Goal: Task Accomplishment & Management: Manage account settings

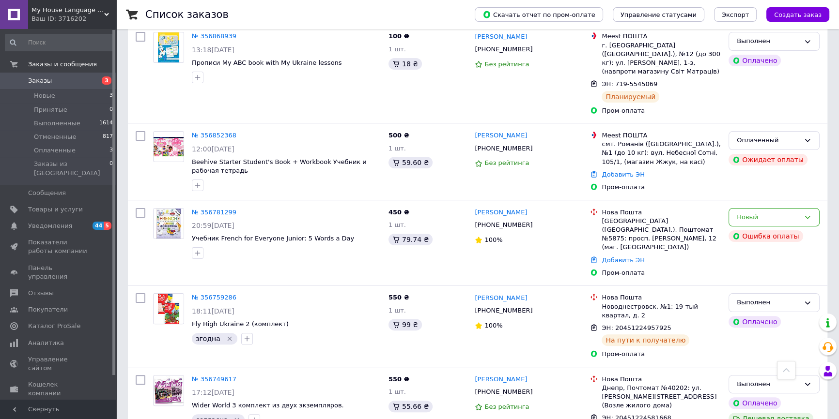
scroll to position [264, 0]
click at [807, 213] on icon at bounding box center [807, 217] width 8 height 8
click at [793, 212] on div "Новый" at bounding box center [767, 217] width 63 height 10
click at [761, 281] on li "Оплаченный" at bounding box center [774, 290] width 90 height 18
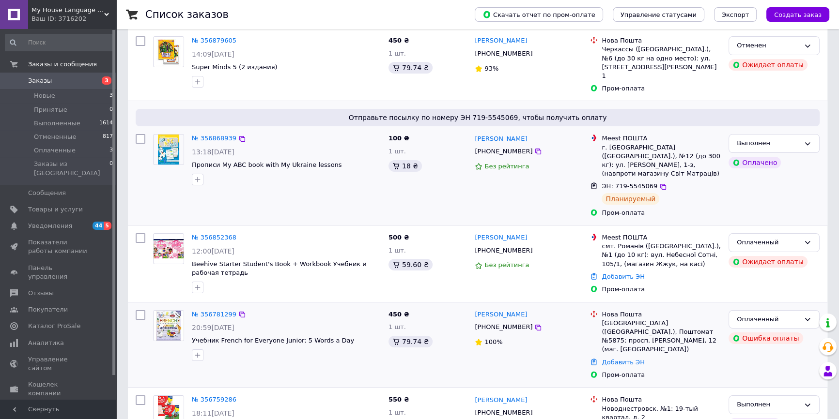
scroll to position [176, 0]
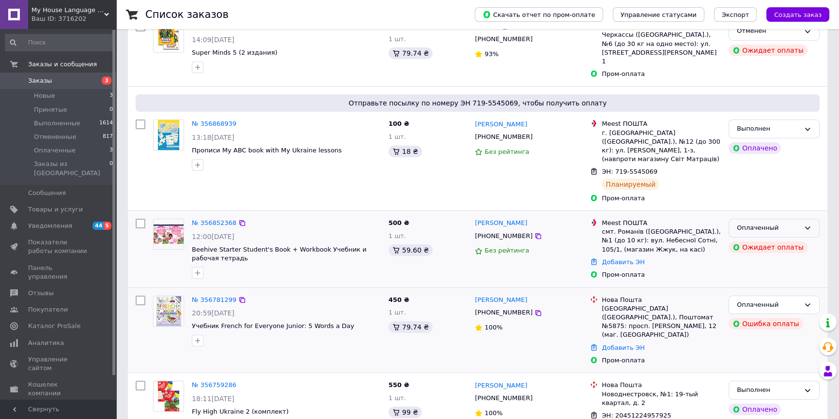
click at [806, 224] on icon at bounding box center [807, 228] width 8 height 8
click at [756, 257] on li "Выполнен" at bounding box center [774, 266] width 90 height 18
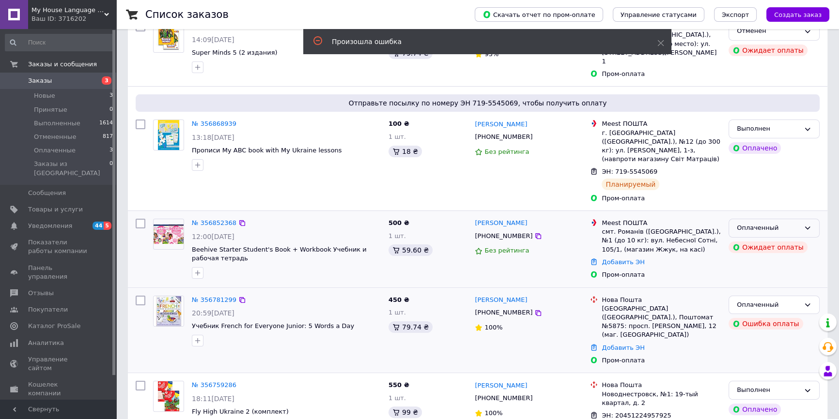
click at [808, 224] on icon at bounding box center [807, 228] width 8 height 8
click at [780, 257] on li "Выполнен" at bounding box center [774, 266] width 90 height 18
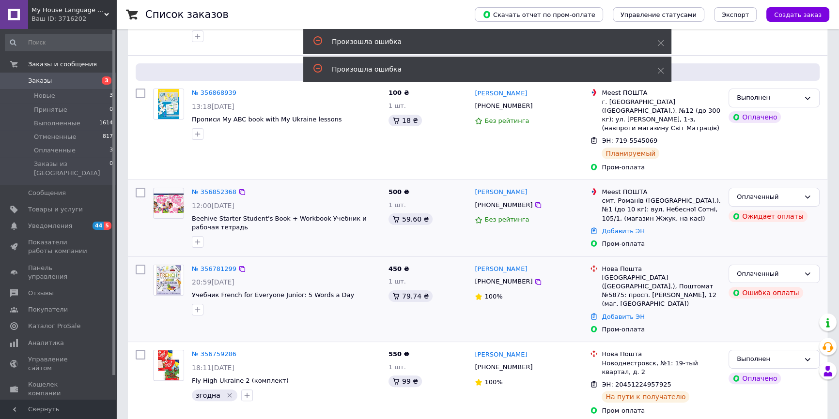
scroll to position [220, 0]
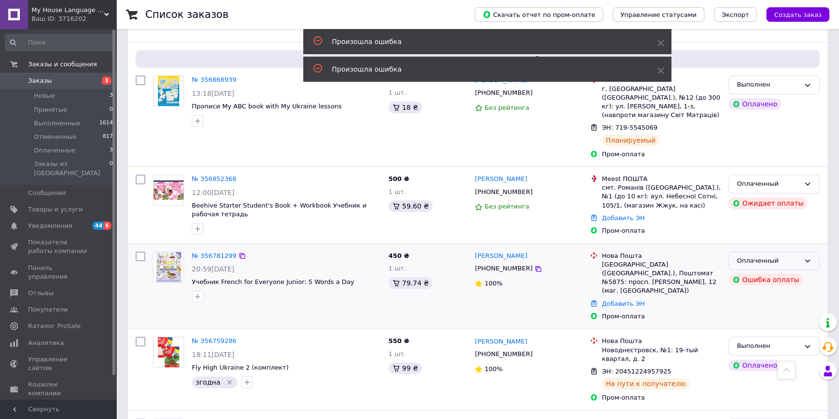
click at [810, 257] on icon at bounding box center [807, 261] width 8 height 8
click at [746, 290] on li "Выполнен" at bounding box center [774, 299] width 90 height 18
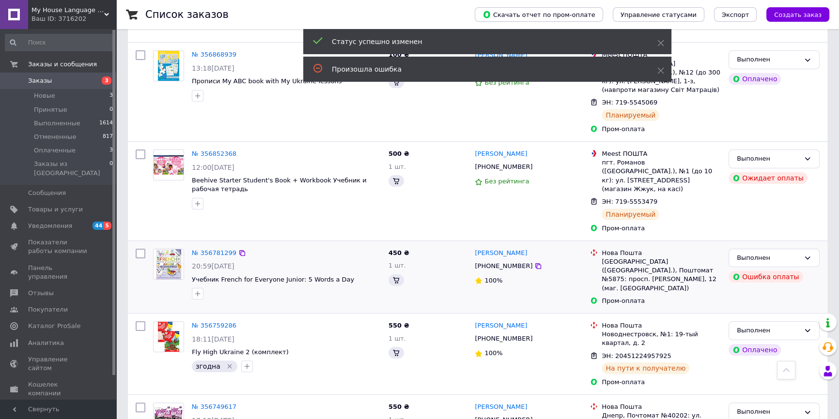
click at [812, 269] on div "Ошибка оплаты" at bounding box center [773, 276] width 95 height 15
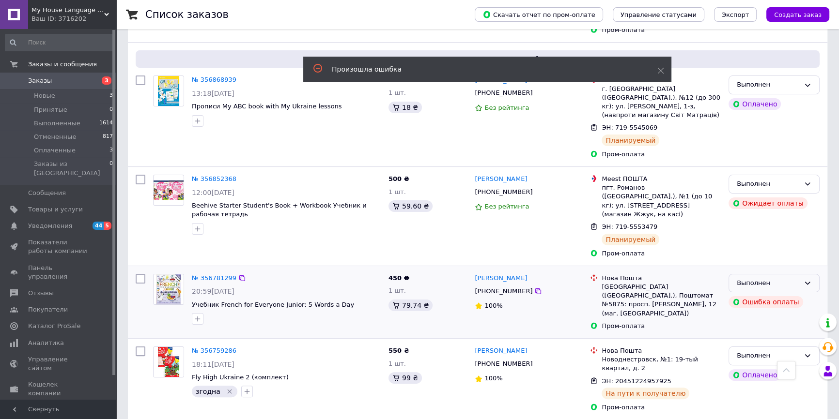
click at [810, 279] on icon at bounding box center [807, 283] width 8 height 8
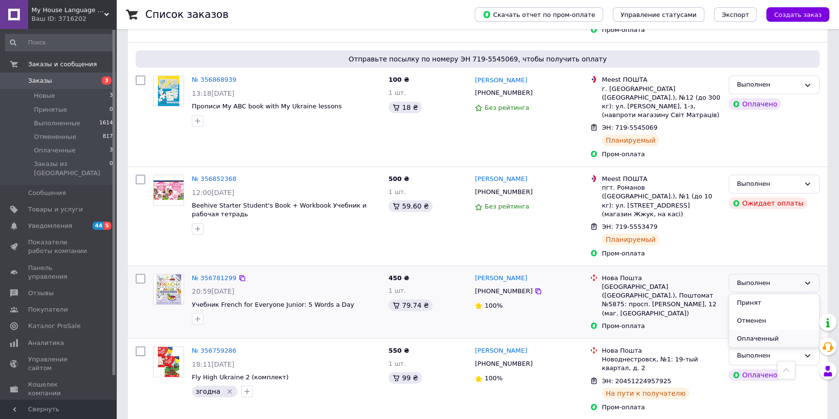
click at [767, 330] on li "Оплаченный" at bounding box center [774, 339] width 90 height 18
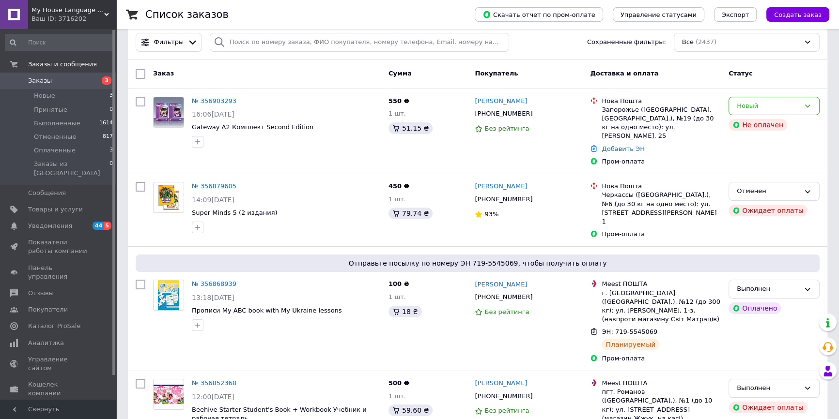
scroll to position [0, 0]
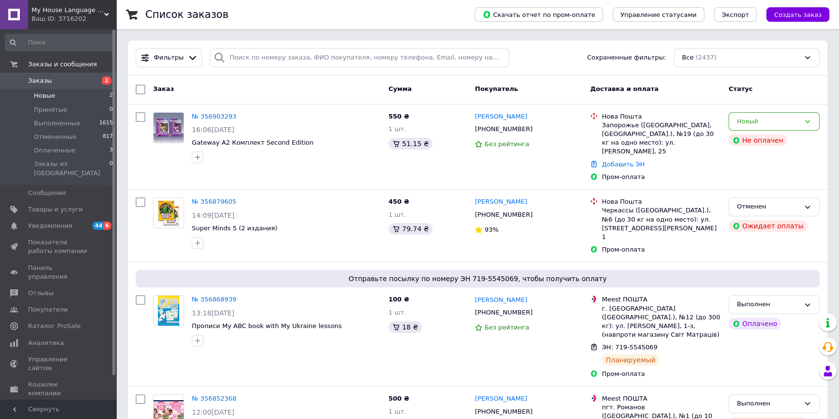
click at [66, 93] on li "Новые 2" at bounding box center [59, 96] width 119 height 14
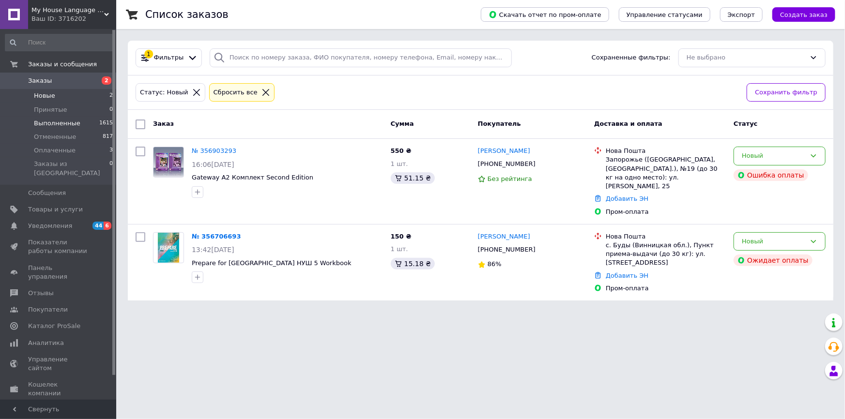
click at [70, 122] on span "Выполненные" at bounding box center [57, 123] width 46 height 9
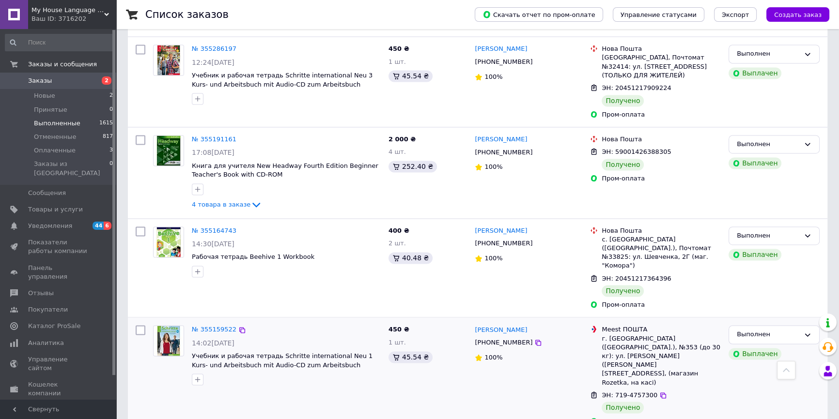
scroll to position [1907, 0]
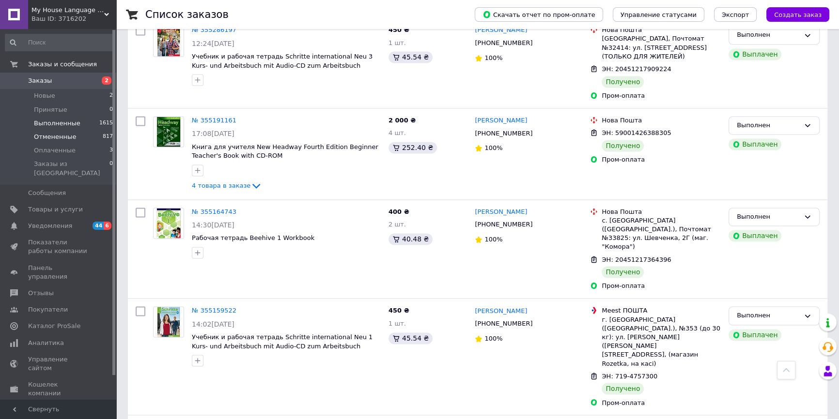
click at [103, 136] on span "817" at bounding box center [108, 137] width 10 height 9
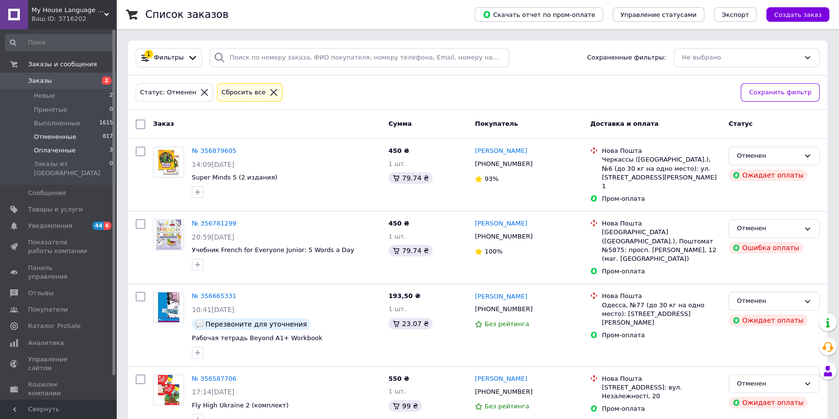
click at [61, 149] on span "Оплаченные" at bounding box center [55, 150] width 42 height 9
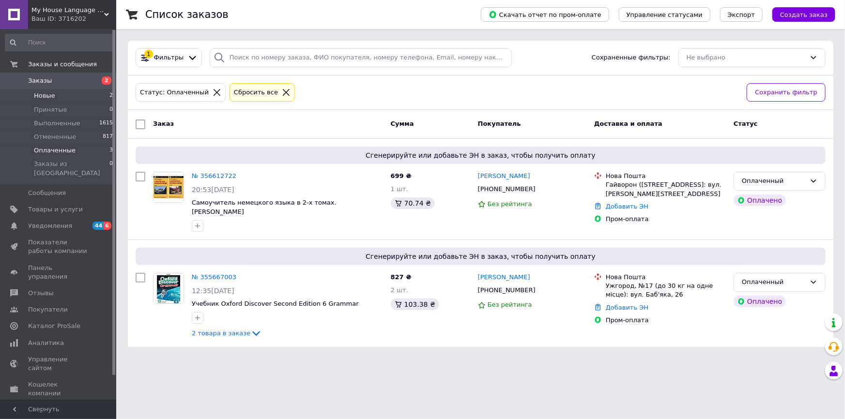
click at [82, 93] on li "Новые 2" at bounding box center [59, 96] width 119 height 14
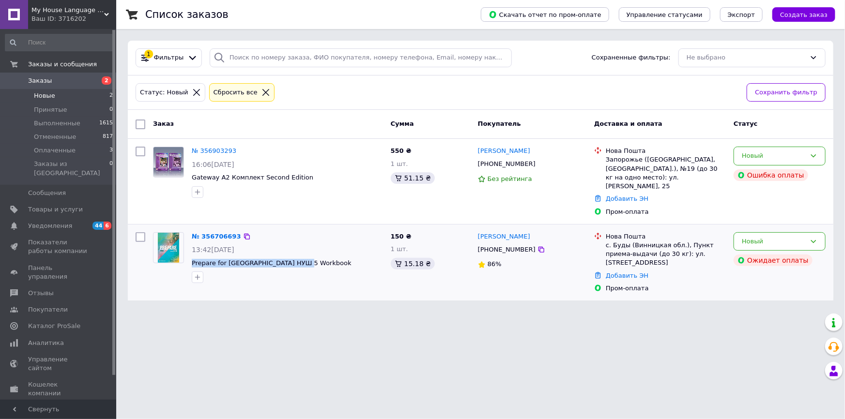
drag, startPoint x: 190, startPoint y: 255, endPoint x: 298, endPoint y: 254, distance: 107.5
click at [298, 254] on div "№ 356706693 13:42[DATE] Prepare for [GEOGRAPHIC_DATA] НУШ 5 Workbook" at bounding box center [287, 258] width 199 height 59
click at [214, 270] on div at bounding box center [287, 277] width 195 height 15
drag, startPoint x: 305, startPoint y: 253, endPoint x: 190, endPoint y: 255, distance: 115.2
click at [190, 255] on div "№ 356706693 13:42[DATE] Prepare for [GEOGRAPHIC_DATA] НУШ 5 Workbook" at bounding box center [287, 258] width 199 height 59
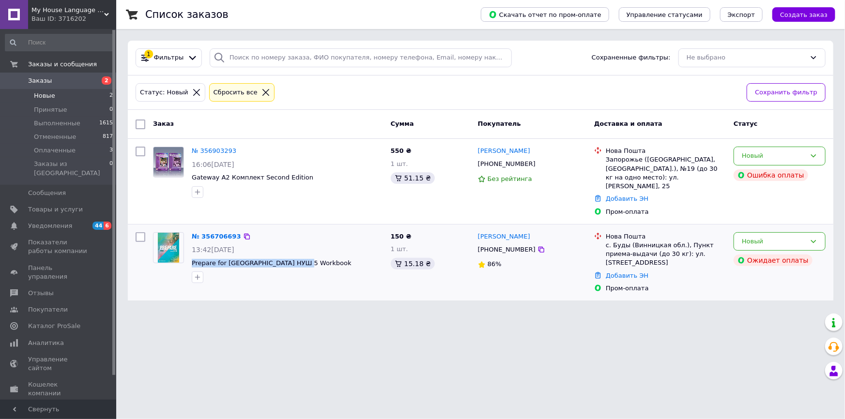
copy span "Prepare for [GEOGRAPHIC_DATA] НУШ 5 Workbook"
click at [216, 259] on span "Prepare for [GEOGRAPHIC_DATA] НУШ 5 Workbook" at bounding box center [272, 262] width 160 height 7
